Goal: Information Seeking & Learning: Learn about a topic

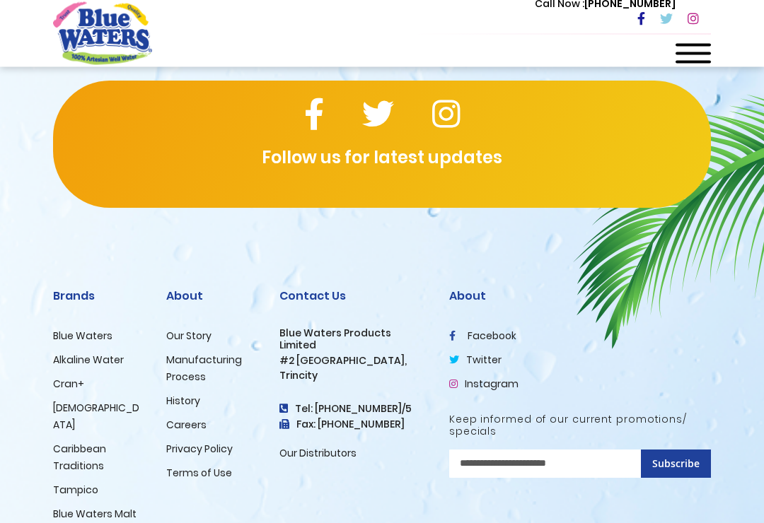
scroll to position [2513, 0]
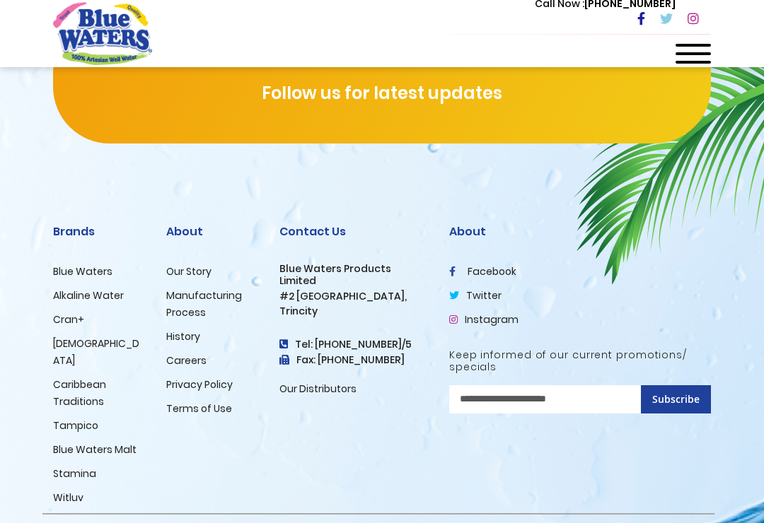
click at [189, 298] on link "Manufacturing Process" at bounding box center [204, 303] width 76 height 31
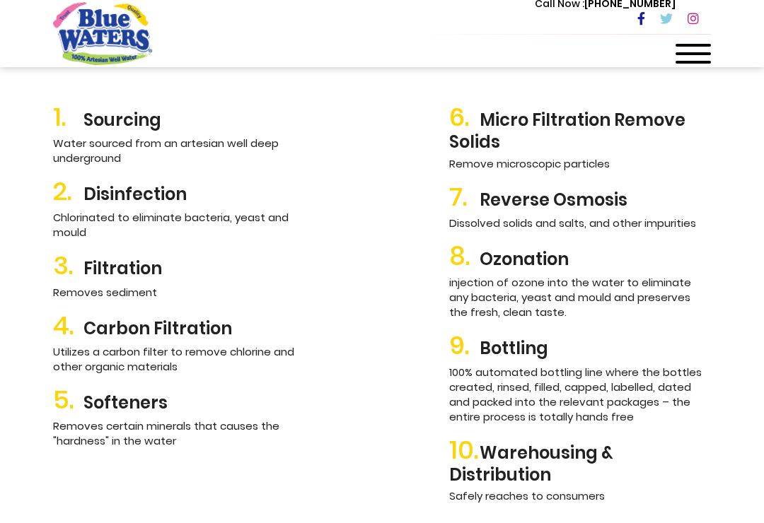
scroll to position [1692, 0]
click at [685, 53] on span at bounding box center [692, 53] width 35 height 3
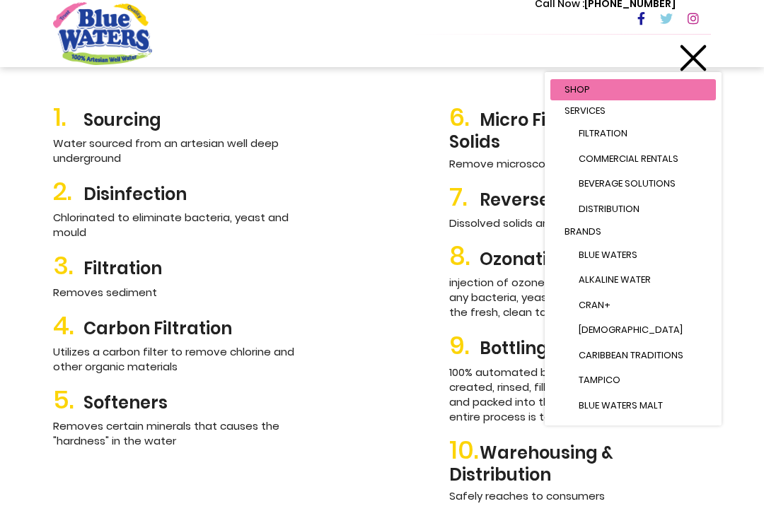
click at [644, 146] on link "Filtration" at bounding box center [639, 133] width 151 height 25
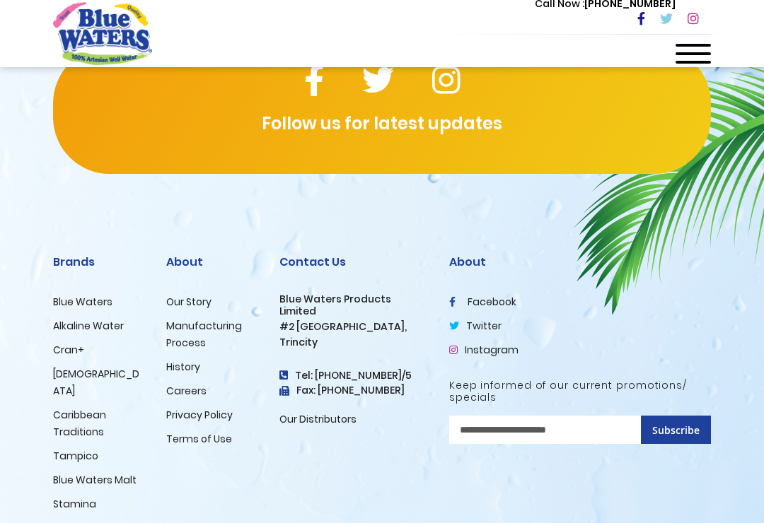
scroll to position [3277, 0]
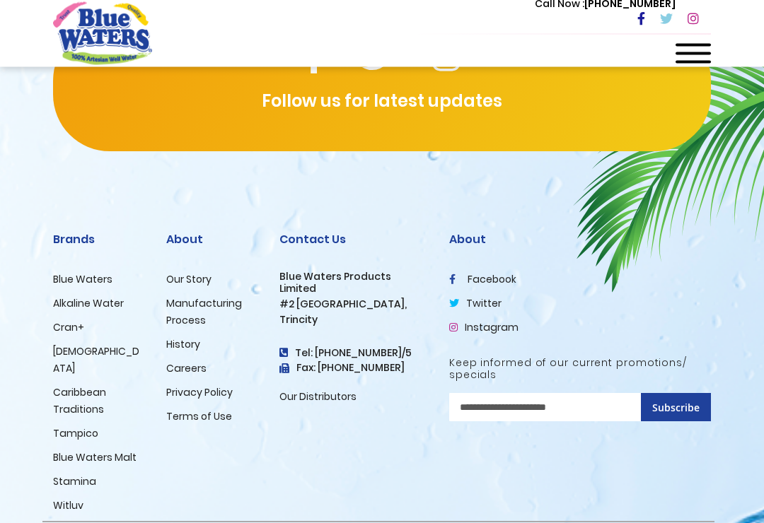
click at [70, 284] on link "Blue Waters" at bounding box center [82, 280] width 59 height 14
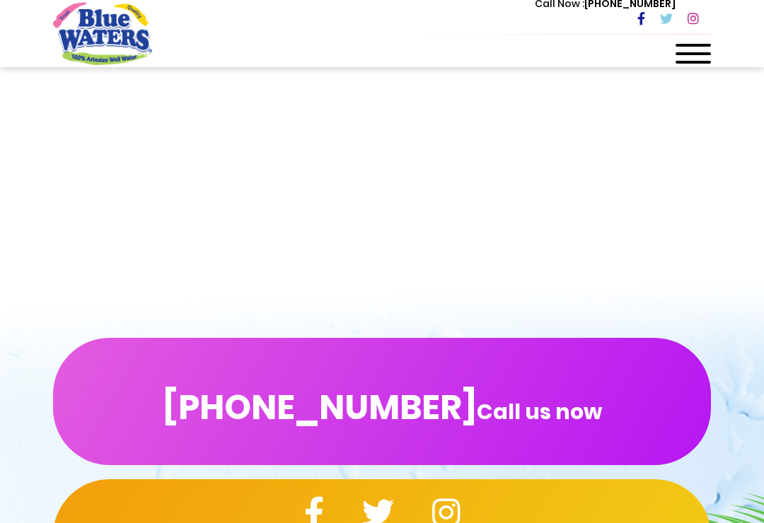
scroll to position [1946, 0]
